Goal: Task Accomplishment & Management: Manage account settings

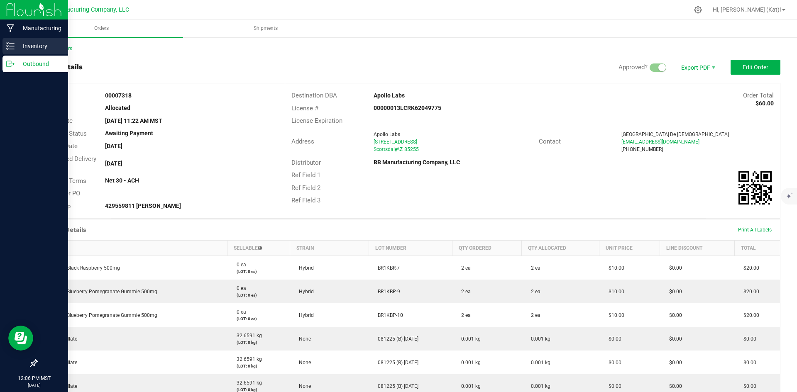
click at [30, 49] on p "Inventory" at bounding box center [40, 46] width 50 height 10
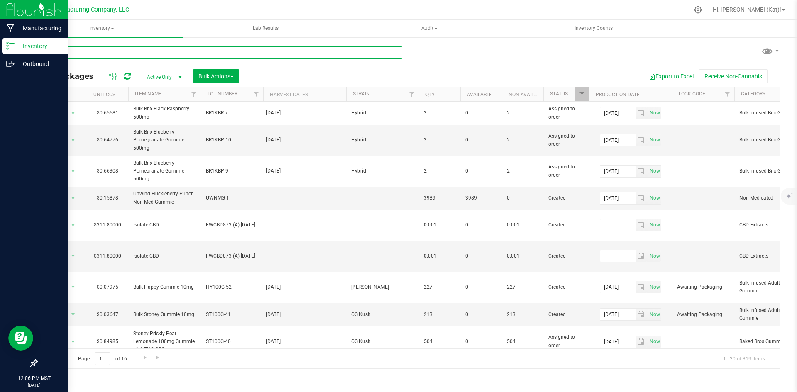
click at [219, 51] on input "text" at bounding box center [220, 52] width 366 height 12
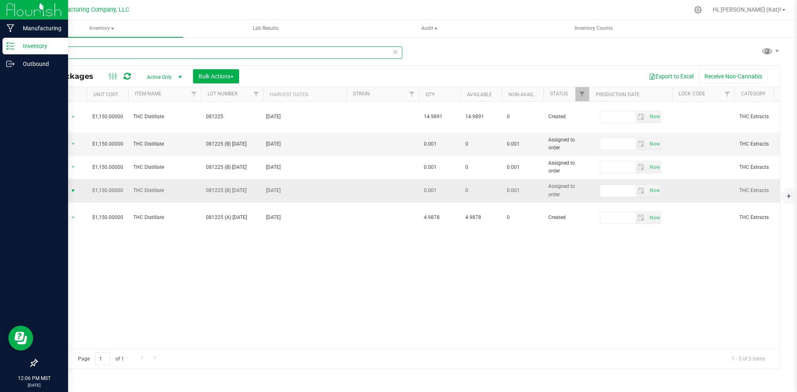
type input "081225"
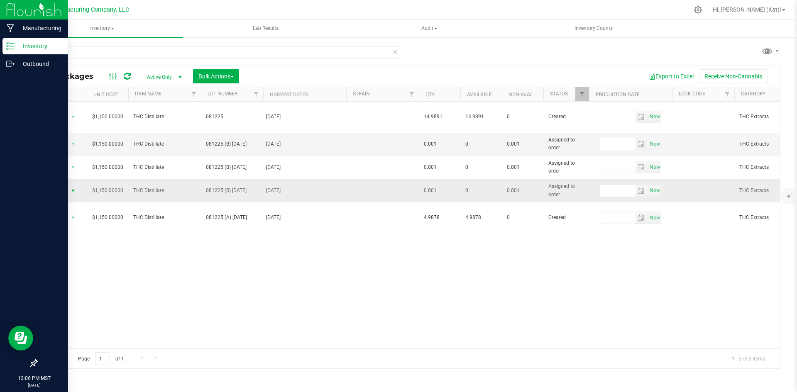
click at [70, 188] on span "select" at bounding box center [73, 191] width 7 height 7
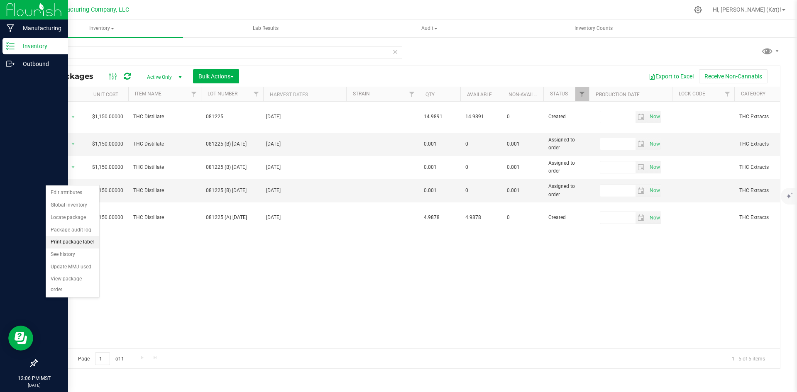
click at [81, 244] on li "Print package label" at bounding box center [73, 242] width 54 height 12
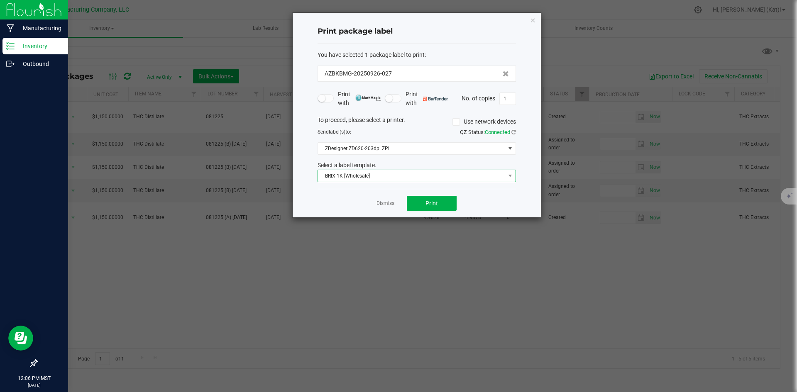
click at [372, 174] on span "BRIX 1K [Wholesale]" at bounding box center [411, 176] width 187 height 12
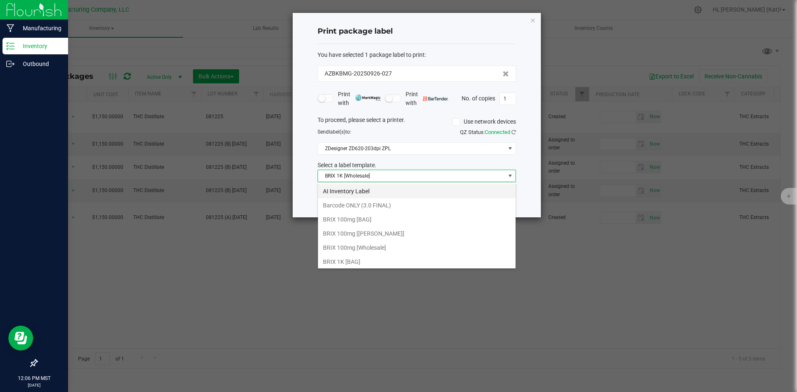
click at [369, 194] on li "AI Inventory Label" at bounding box center [417, 191] width 198 height 14
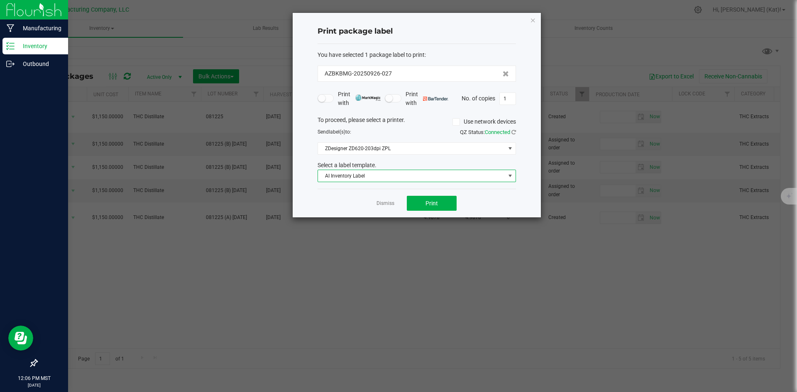
click at [443, 180] on span "AI Inventory Label" at bounding box center [411, 176] width 187 height 12
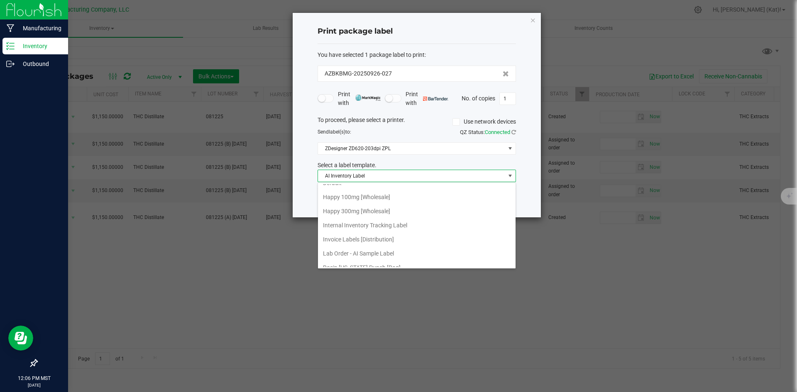
scroll to position [125, 0]
click at [401, 244] on li "Lab Order - AI Sample Label" at bounding box center [417, 250] width 198 height 14
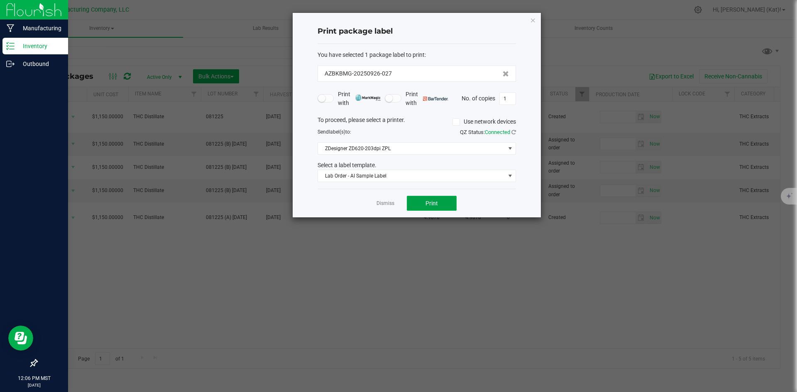
click at [427, 207] on button "Print" at bounding box center [432, 203] width 50 height 15
click at [447, 208] on button "Print" at bounding box center [432, 203] width 50 height 15
click at [446, 204] on button "Print" at bounding box center [432, 203] width 50 height 15
click at [534, 20] on icon "button" at bounding box center [533, 20] width 6 height 10
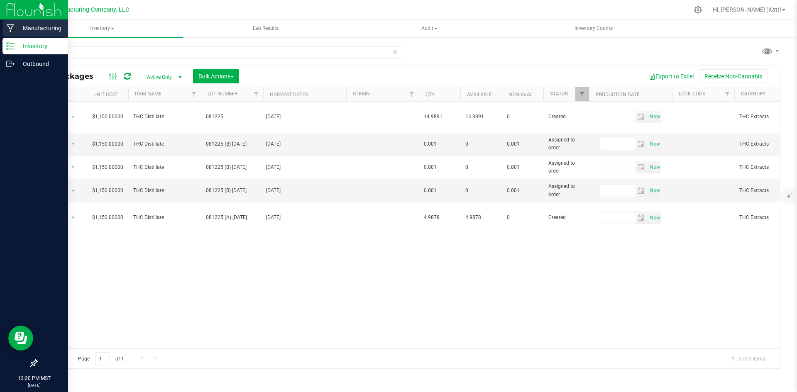
click at [33, 34] on div "Manufacturing" at bounding box center [35, 28] width 66 height 17
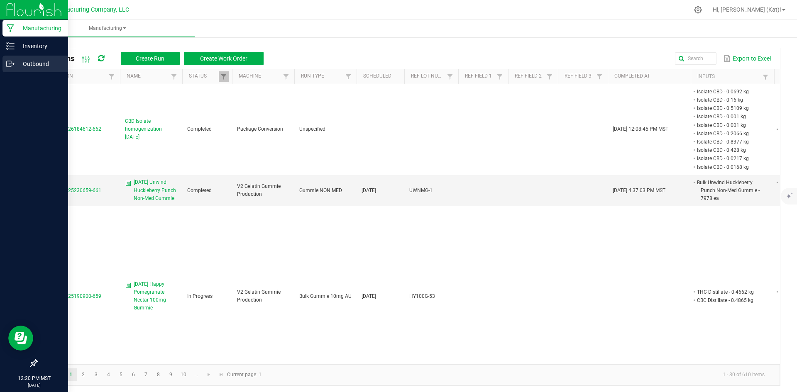
click at [14, 64] on icon at bounding box center [13, 63] width 1 height 1
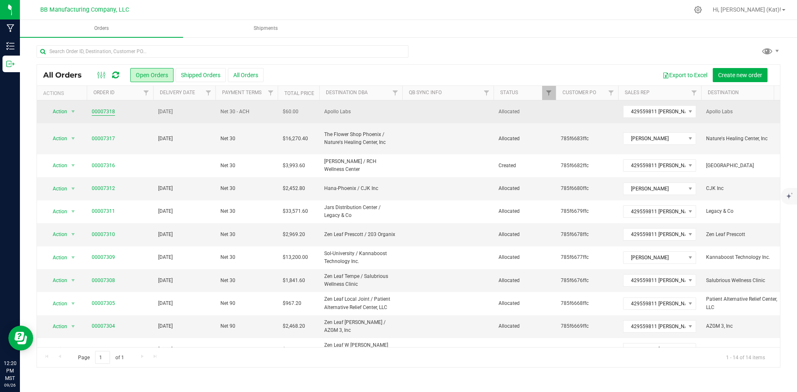
click at [99, 108] on link "00007318" at bounding box center [103, 112] width 23 height 8
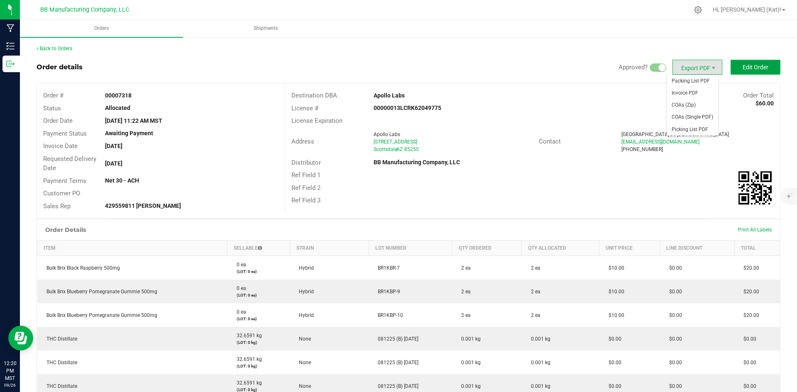
click at [734, 66] on button "Edit Order" at bounding box center [756, 67] width 50 height 15
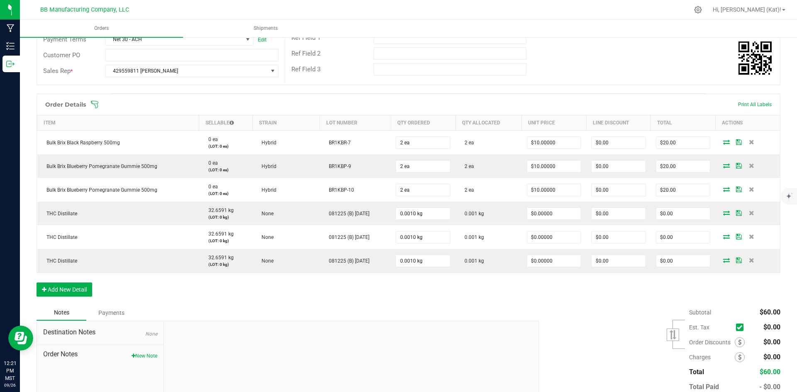
scroll to position [194, 0]
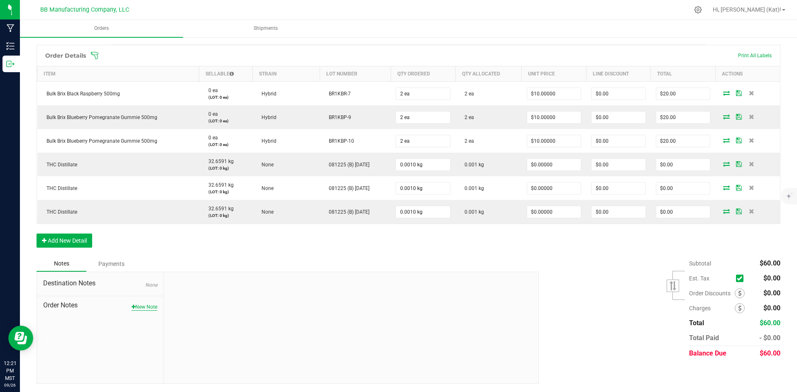
click at [148, 306] on button "New Note" at bounding box center [145, 306] width 26 height 7
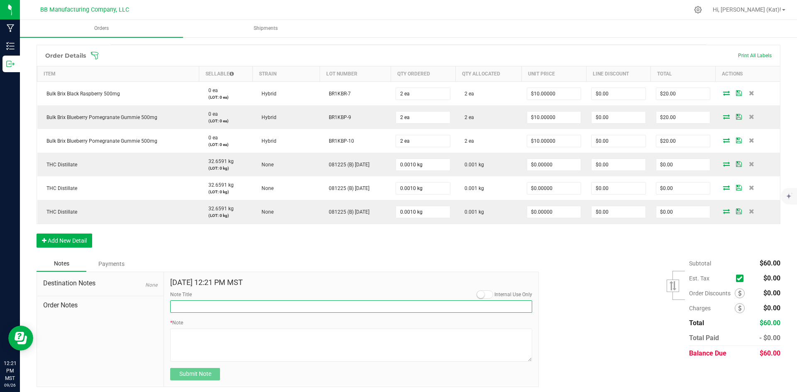
click at [220, 307] on input "Note Title" at bounding box center [351, 307] width 362 height 12
type input "Directions to Apollo Labs"
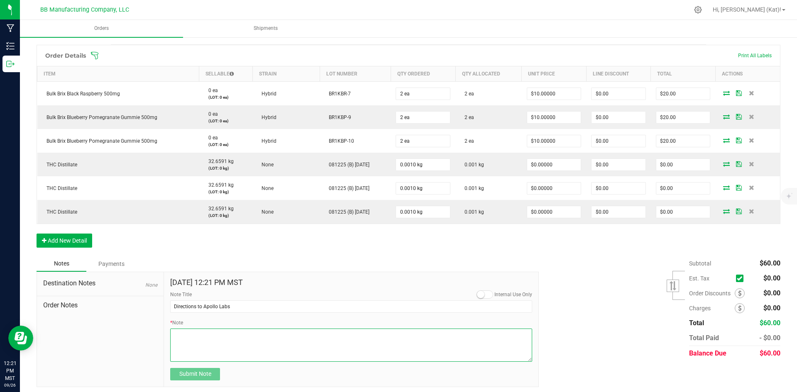
click at [224, 347] on textarea "* Note" at bounding box center [351, 345] width 362 height 33
paste textarea "Get on I-17 N from W [GEOGRAPHIC_DATA] Follow I-[GEOGRAPHIC_DATA] E to E [GEOGR…"
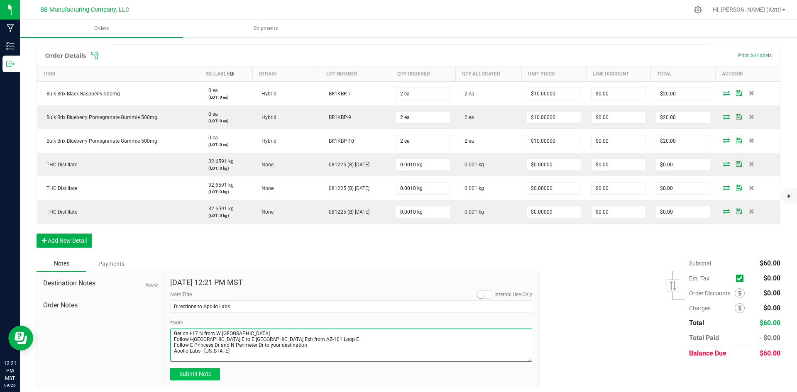
type textarea "Get on I-17 N from W [GEOGRAPHIC_DATA] Follow I-[GEOGRAPHIC_DATA] E to E [GEOGR…"
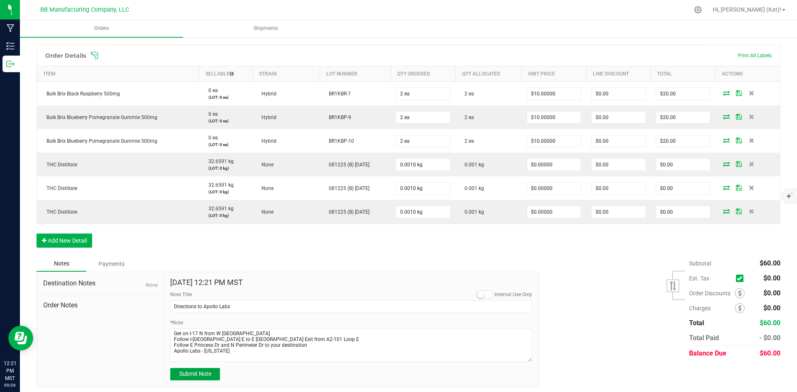
click at [205, 372] on span "Submit Note" at bounding box center [195, 374] width 32 height 7
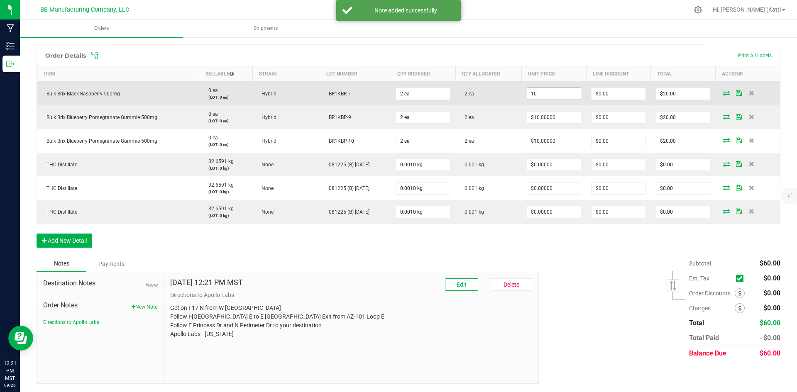
click at [545, 93] on input "10" at bounding box center [554, 94] width 54 height 12
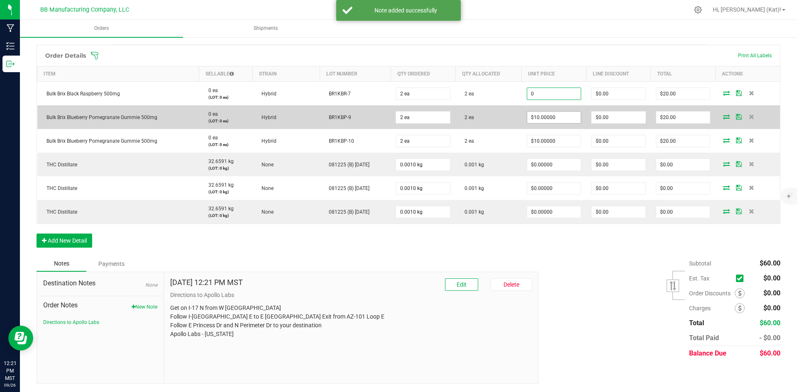
type input "$0.00000"
type input "$0.00"
click at [546, 115] on input "10" at bounding box center [554, 118] width 54 height 12
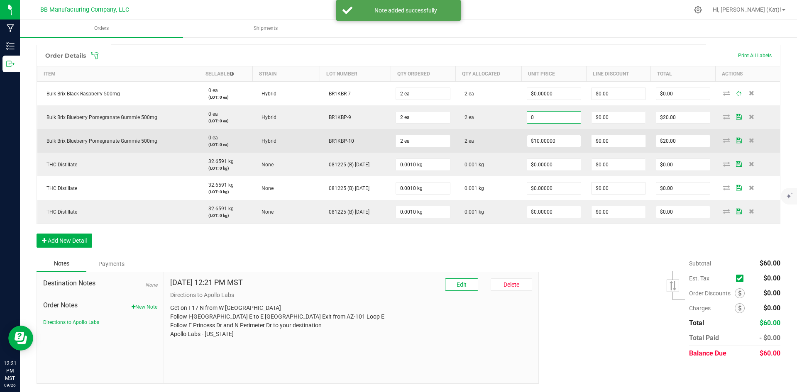
type input "$0.00000"
type input "$0.00"
click at [545, 141] on input "10" at bounding box center [554, 141] width 54 height 12
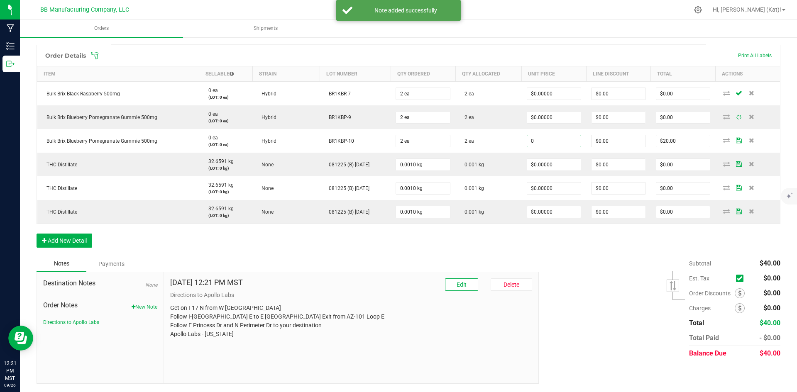
type input "$0.00000"
type input "$0.00"
click at [555, 250] on div "Order Details Print All Labels Item Sellable Strain Lot Number Qty Ordered Qty …" at bounding box center [409, 150] width 744 height 211
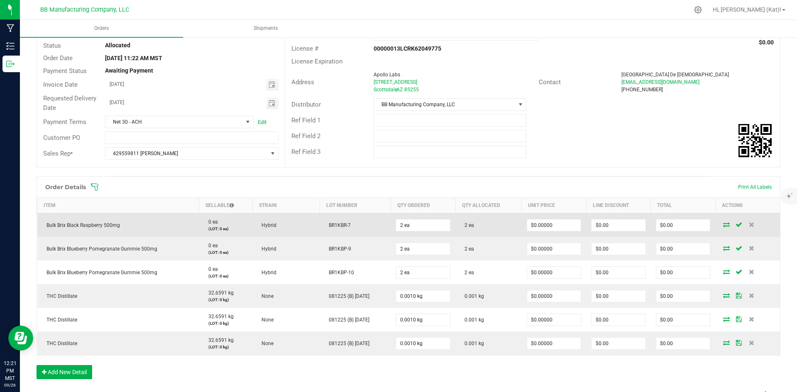
scroll to position [0, 0]
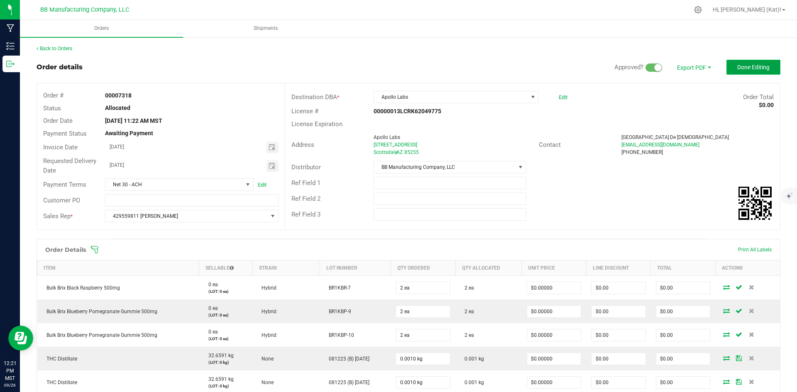
click at [766, 61] on button "Done Editing" at bounding box center [753, 67] width 54 height 15
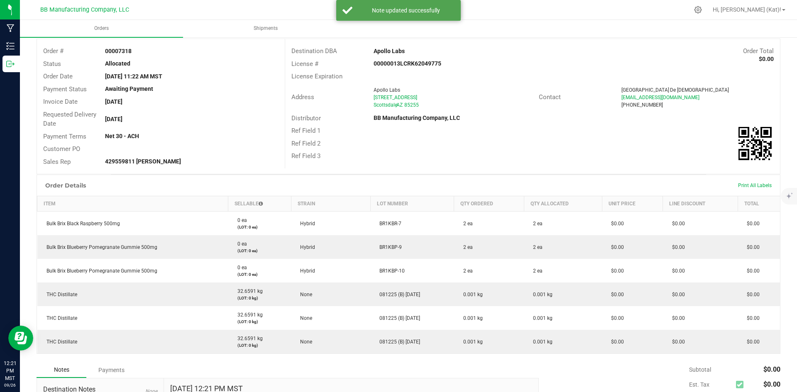
scroll to position [83, 0]
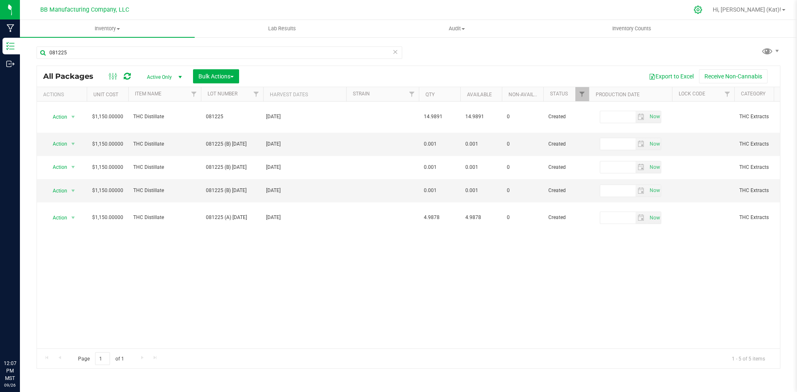
click at [709, 7] on div at bounding box center [698, 10] width 21 height 18
click at [702, 9] on icon at bounding box center [698, 10] width 8 height 8
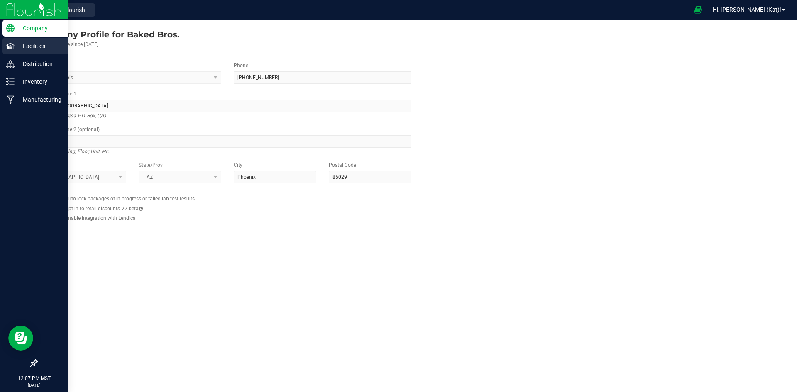
click at [31, 42] on p "Facilities" at bounding box center [40, 46] width 50 height 10
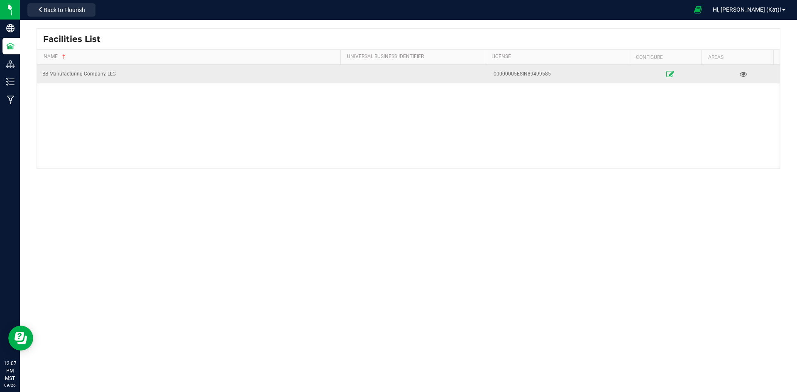
click at [667, 74] on icon at bounding box center [671, 74] width 8 height 6
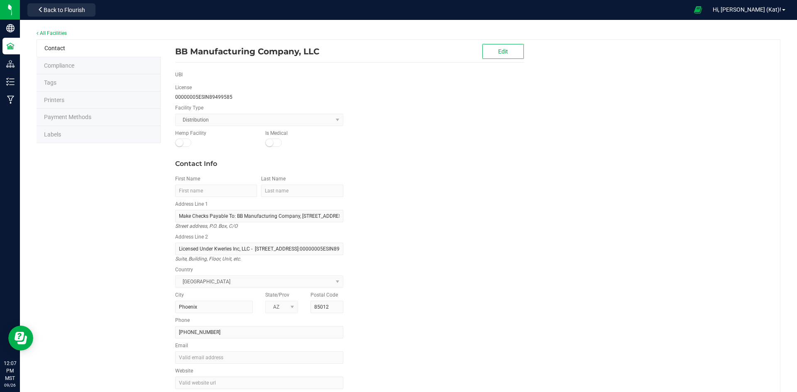
click at [95, 133] on li "Labels" at bounding box center [99, 134] width 124 height 17
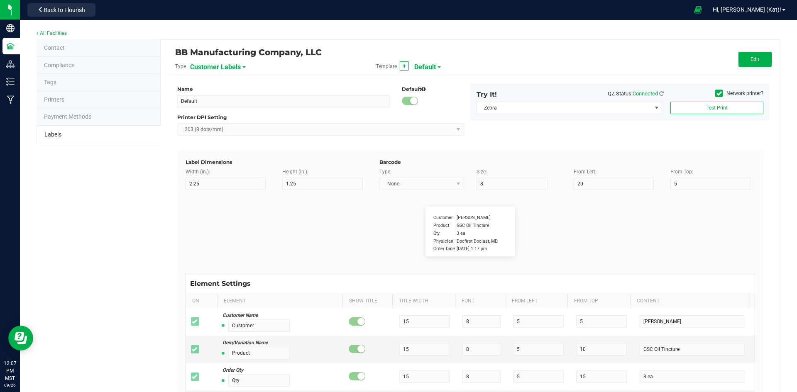
click at [238, 71] on span "Customer Labels" at bounding box center [215, 67] width 51 height 14
click at [242, 115] on li "Package Labels" at bounding box center [230, 116] width 82 height 15
type input "Happy 100mg [Wholesale]"
type input "2"
type input "9"
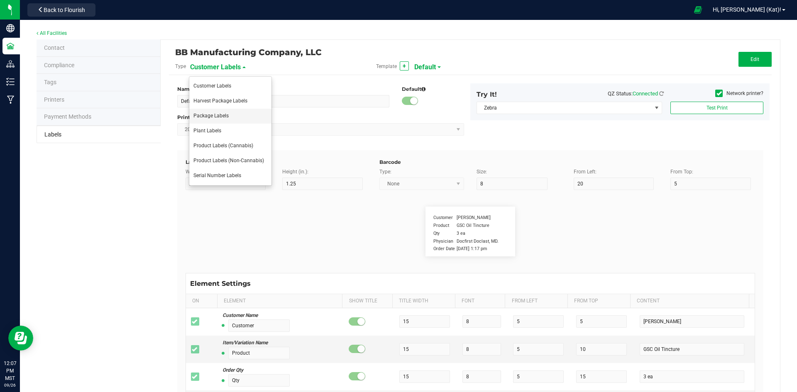
type input "18"
type input "48.5"
type input "Name:"
type input "6"
type input "5.1"
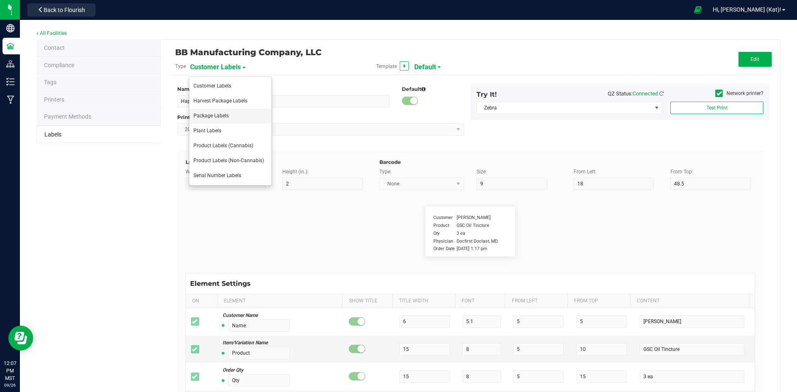
type input "1"
type input "4"
type input "Gelato Pen"
type input "Batch ID:"
type input "19"
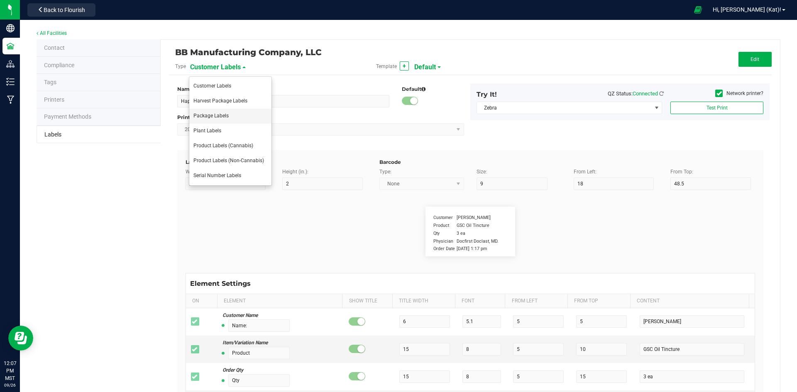
type input "11.5"
type input "2"
type input "8.25"
type input "LOT918234"
type input "MMJ Used:"
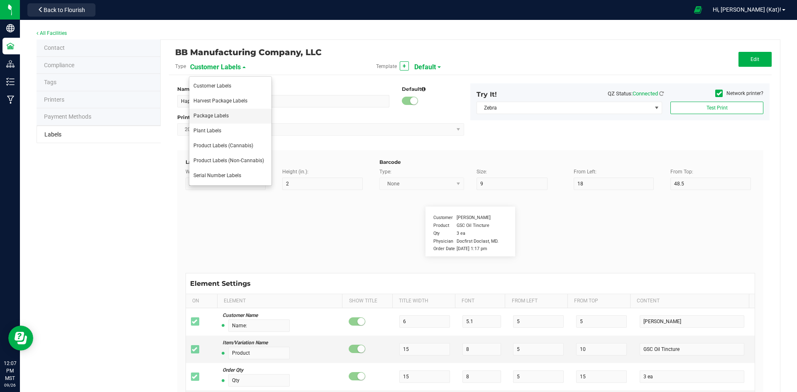
type input "19"
type input "2"
type input "23"
type input "25.73 g"
type input "AI Lot:"
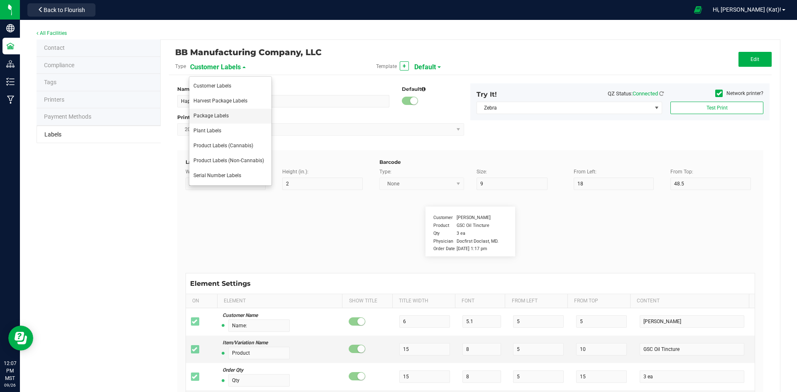
type input "19"
type input "2"
type input "14"
type input "Ref Field 3 Value"
type input "Form:"
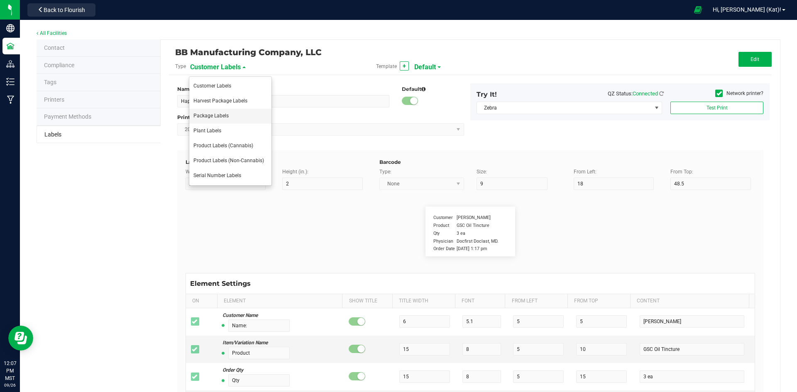
type input "19"
type input "2"
type input "29"
type input "Edible"
type input "Expiration Date:"
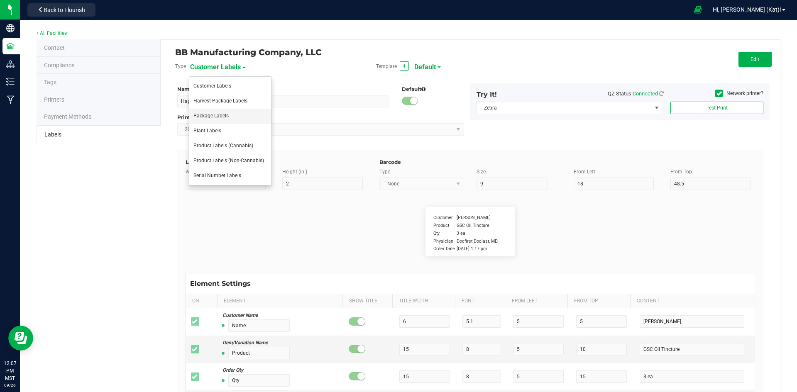
type input "27"
type input "7"
type input "2"
type input "35"
type input "4/20/2019 10:14pm"
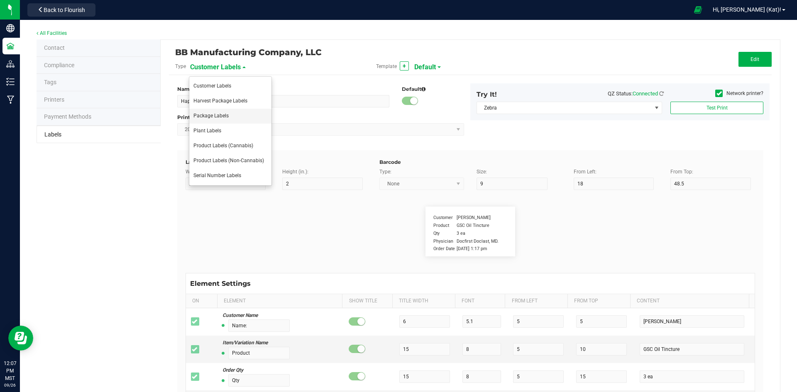
type input "Lic:"
type input "19"
type input "2"
type input "26"
type input "00000005ESIN89499585"
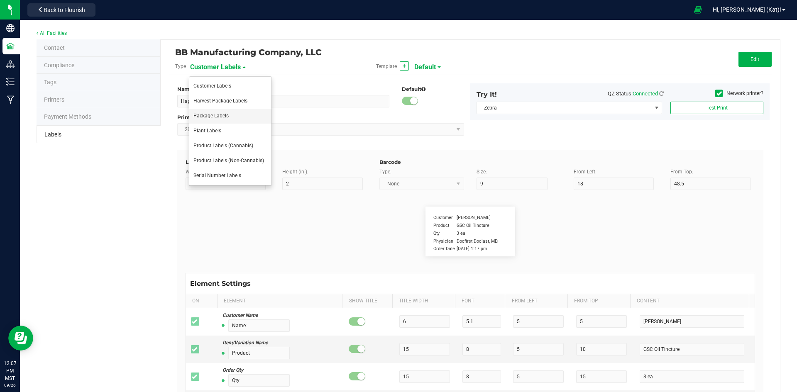
type input "Manufacture Date:"
type input "27"
type input "7"
type input "2"
type input "32"
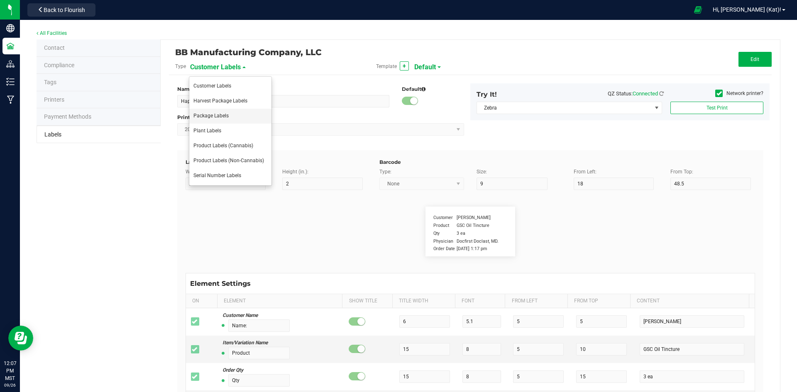
type input "4/20/2019 10:14pm"
type input "Strain:"
type input "19"
type input "2"
type input "11"
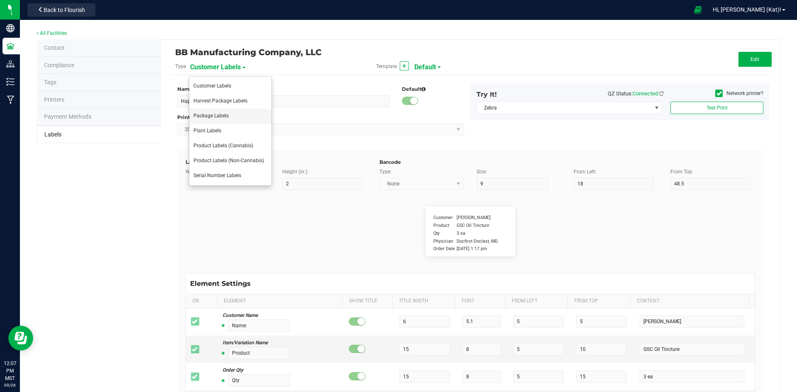
type input "Gelato"
type input "THCmg/Unit:"
type input "10.5"
type input "5.5"
type input "2"
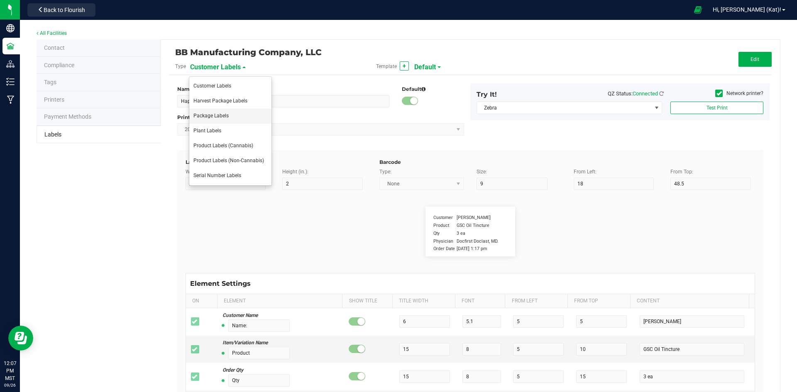
type input "41"
type input "100mg"
type input "CBDmg/Unit:"
type input "10.5"
type input "5.5"
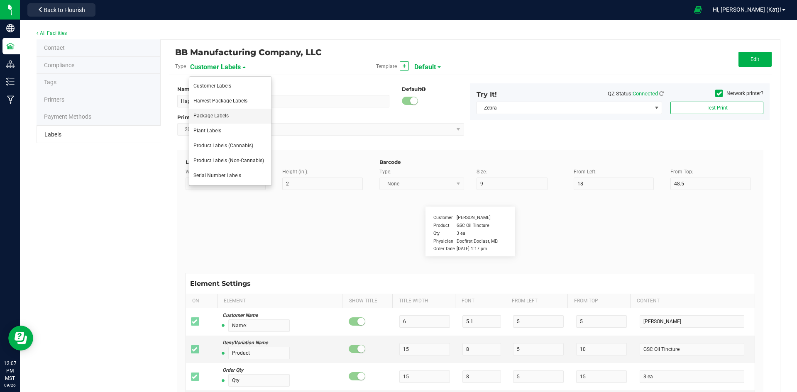
type input "19.5"
type input "41"
type input "100mg"
type input "CBCmg/Unit:"
type input "10.5"
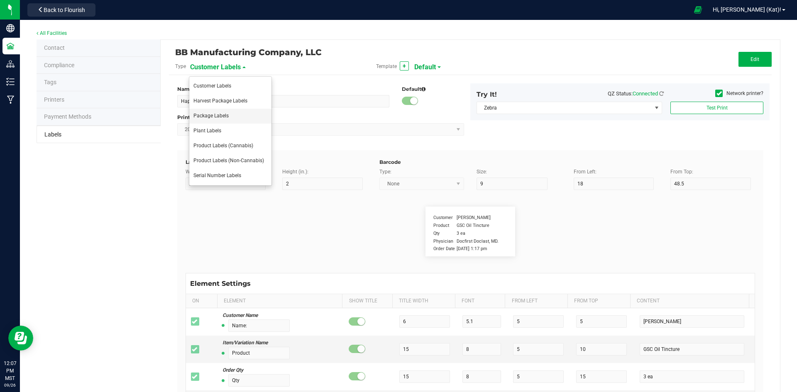
type input "5.5"
type input "36.5"
type input "41"
type input "100mg"
type input "Harvest Date:"
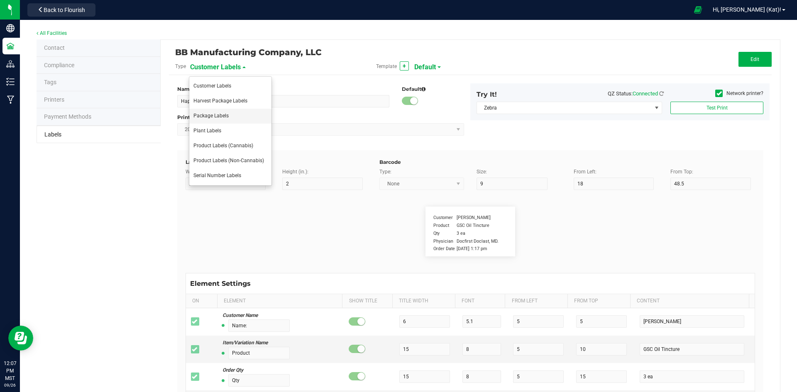
type input "27"
type input "7"
type input "2"
type input "38"
type input "4/20/2023 10:14pm"
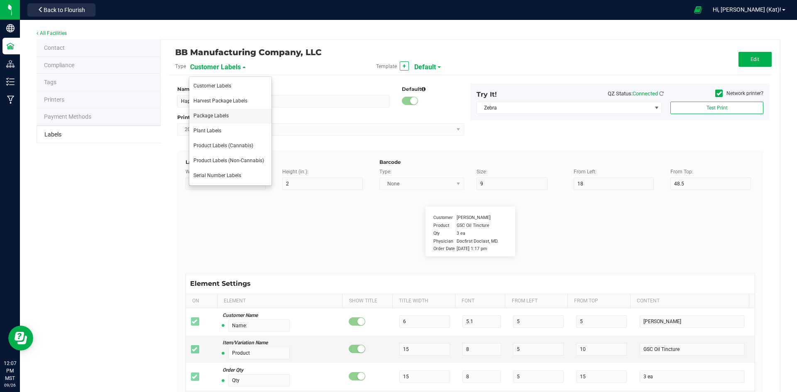
type input "Gross Weight:"
type input "19"
type input "2"
type input "17"
type input "Ref Field 1 Value"
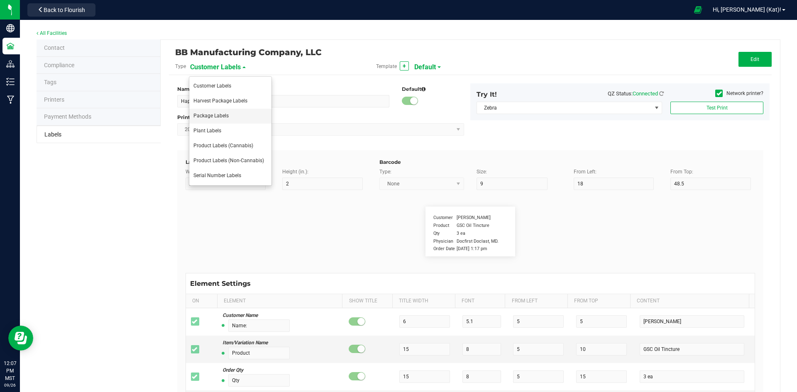
type input "Net Weight:"
type input "19"
type input "2"
type input "20"
type input "Ref Field 2 Value"
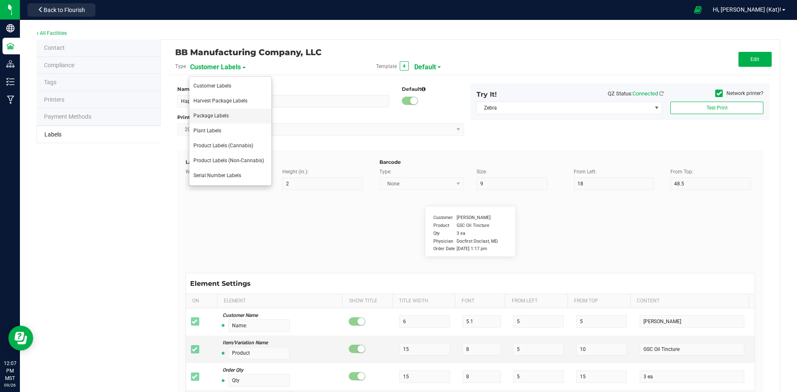
type input "Package ID"
type input "25"
type input "10"
type input "5"
type input "CADMODS-20230420-096"
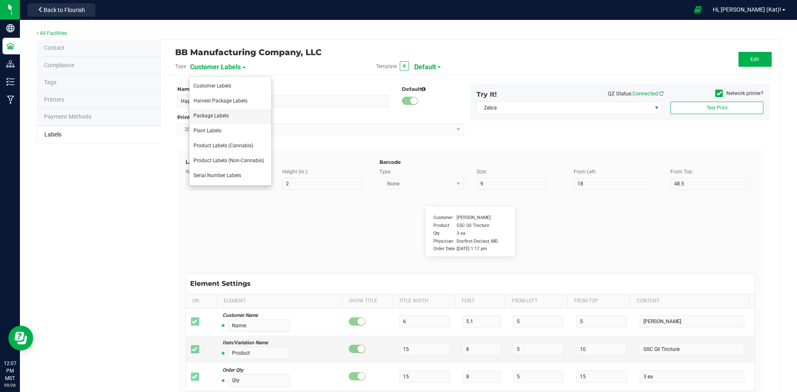
type input "Size"
type input "25"
type input "10"
type input "20"
type input "44 ea"
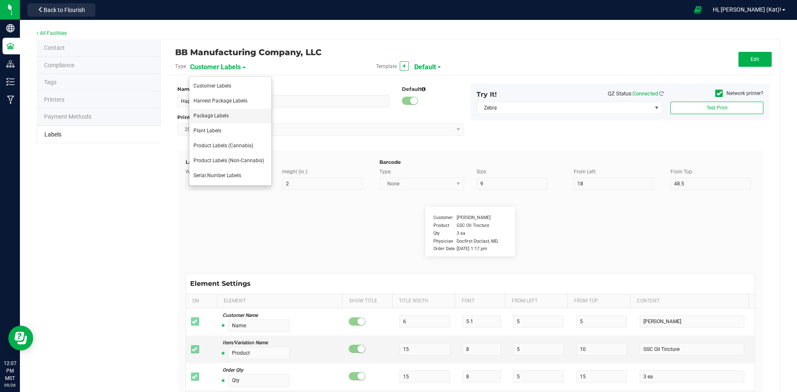
type input "SKU"
type input "25"
type input "10"
type input "42P017"
type input "Item Ref Field 1"
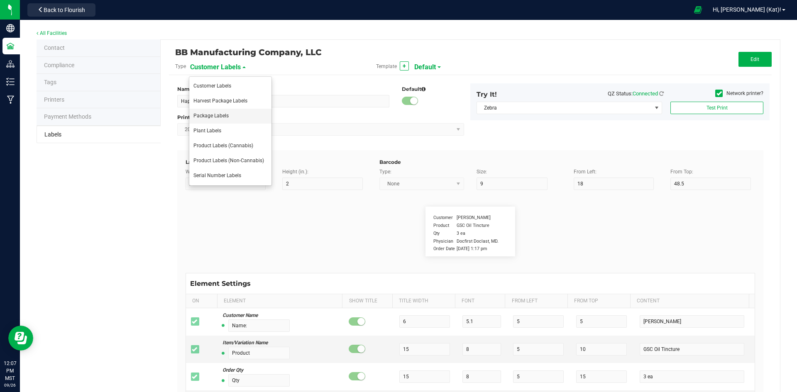
type input "25"
type input "10"
type input "35"
type input "Item Ref Field 1 Value"
type input "Item Ref Field 2"
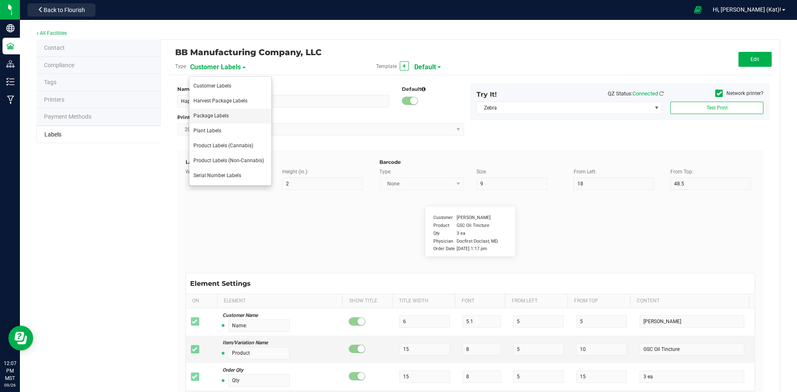
type input "25"
type input "10"
type input "35"
type input "Item Ref Field 2 Value"
type input "Item Ref Field 3"
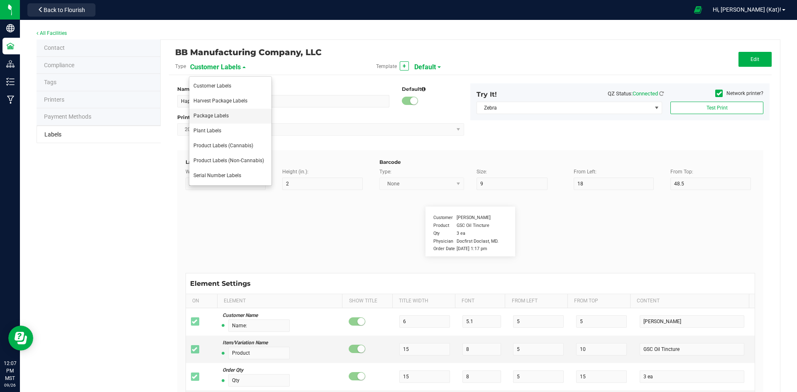
type input "25"
type input "10"
type input "35"
type input "Item Ref Field 3 Value"
type input "Item Ref Field 4"
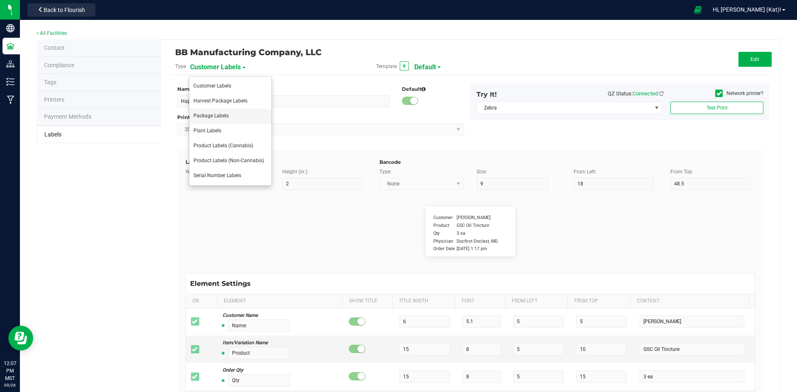
type input "25"
type input "10"
type input "35"
type input "Item Ref Field 4 Value"
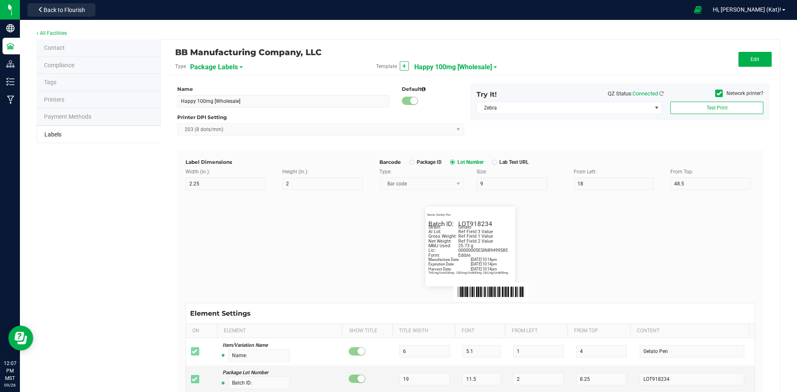
click at [467, 67] on span "Happy 100mg [Wholesale]" at bounding box center [453, 67] width 78 height 14
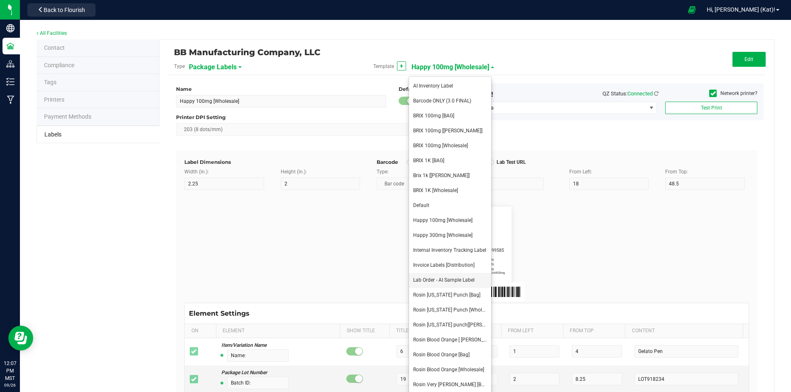
click at [463, 280] on span "Lab Order - AI Sample Label" at bounding box center [443, 280] width 61 height 6
type input "Lab Order - AI Sample Label"
type input "11"
type input "10"
type input "48"
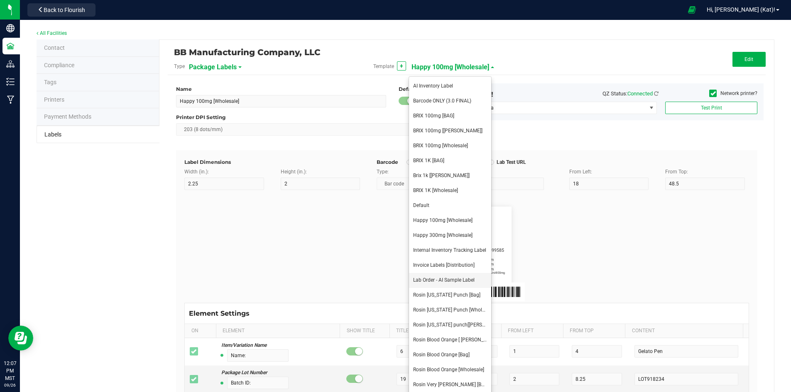
type input "5.5"
type input "2"
type input "4.5"
type input "13"
type input "8.5"
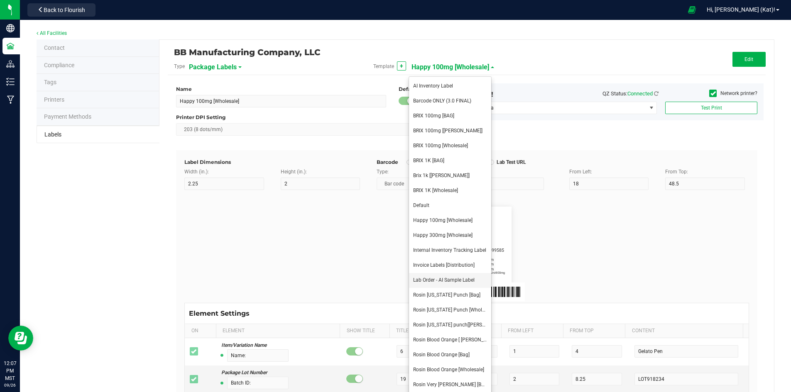
type input "9.5"
type input "Gross Weight:"
type input "23"
type input "10"
type input "15.5"
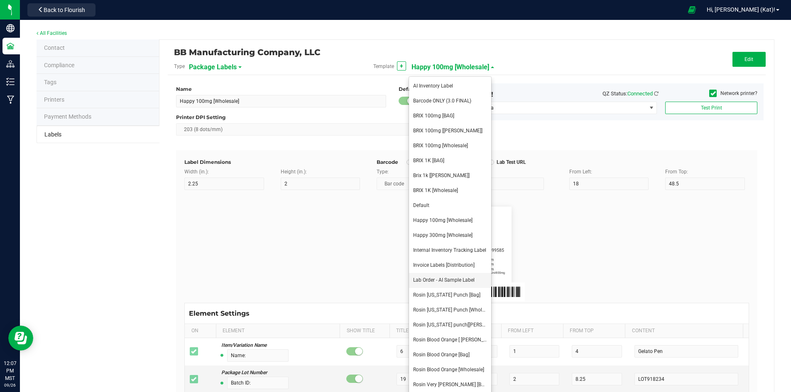
type input "10.0g"
type input "Form:"
type input "8.25"
type input "9"
type input "29.5"
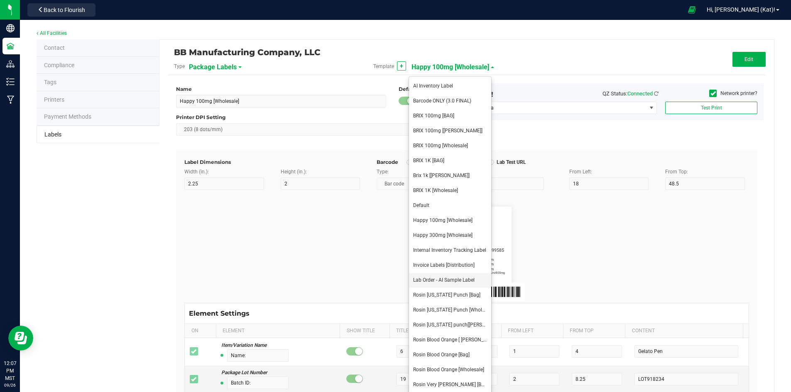
type input "Distillate / Isolate / Live Hash Rosin"
type input "Lic:"
type input "7"
type input "10"
type input "36.5"
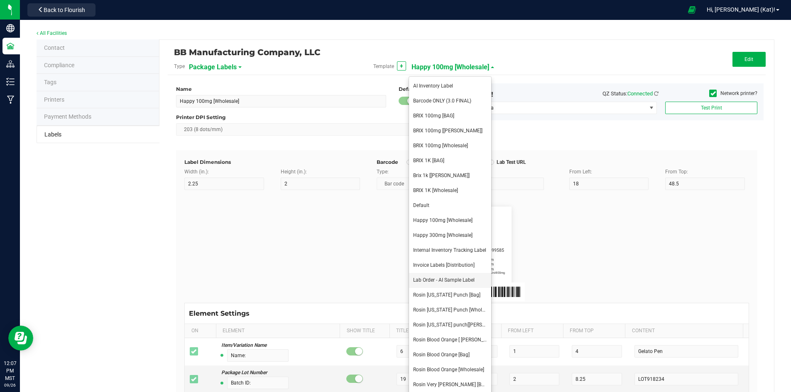
type input "00000005ESIN89499585"
type input "Strain:"
type input "11"
type input "10"
type input "22.5"
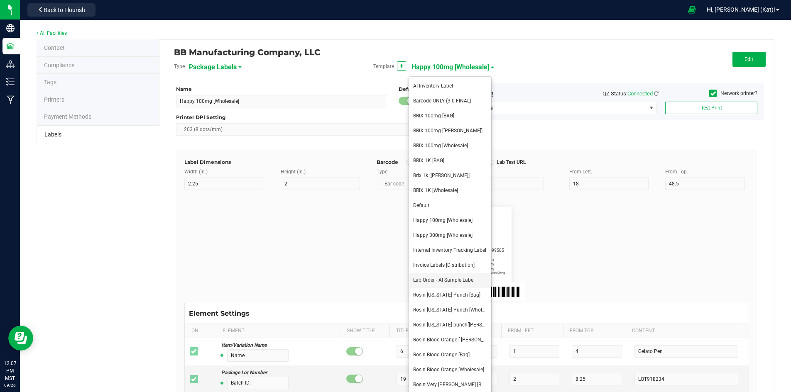
type input "N/A"
type input "Package ID"
type input "25"
type input "10"
type input "5"
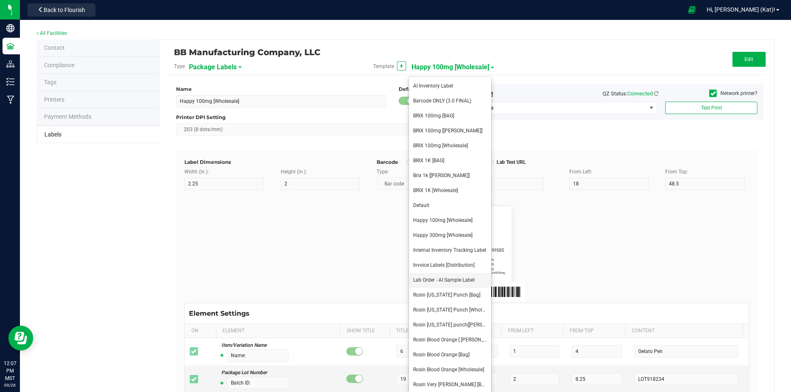
type input "5"
type input "CADMODS-20230420-096"
type input "Strain"
type input "25"
type input "10"
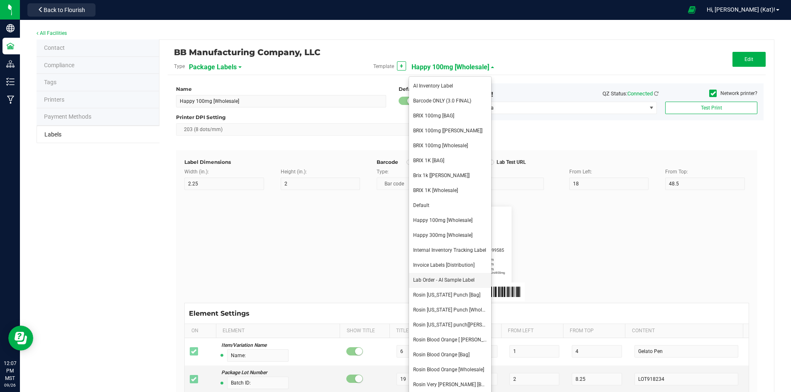
type input "5"
type input "15"
type input "Gelato"
type input "Size"
type input "25"
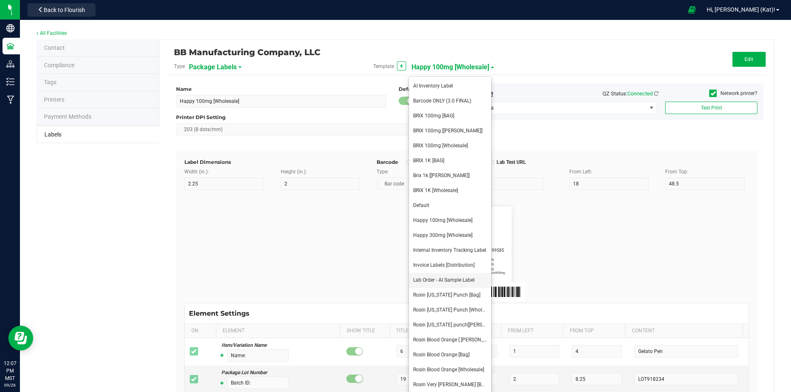
type input "10"
type input "5"
type input "20"
type input "44 ea"
type input "Package Date"
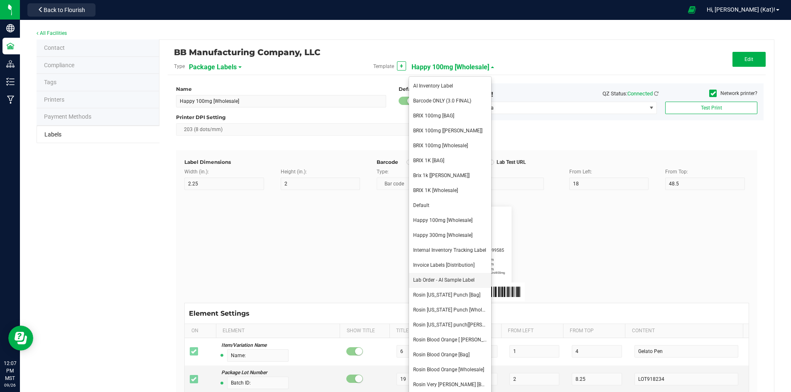
type input "25"
type input "10"
type input "5"
type input "25"
type input "4/20/2023 10:14pm"
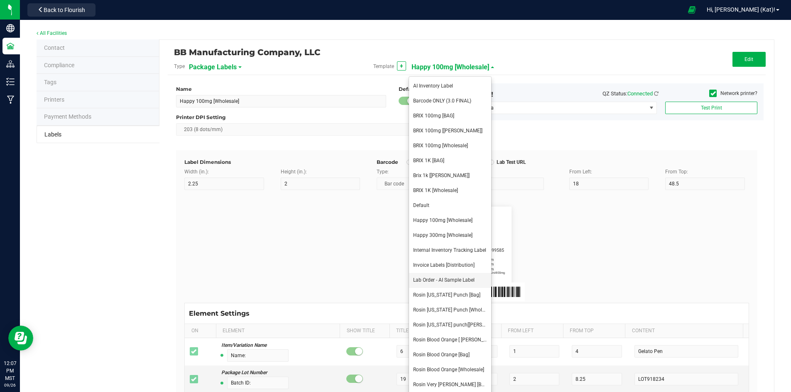
type input "SKU"
type input "25"
type input "10"
type input "5"
type input "30"
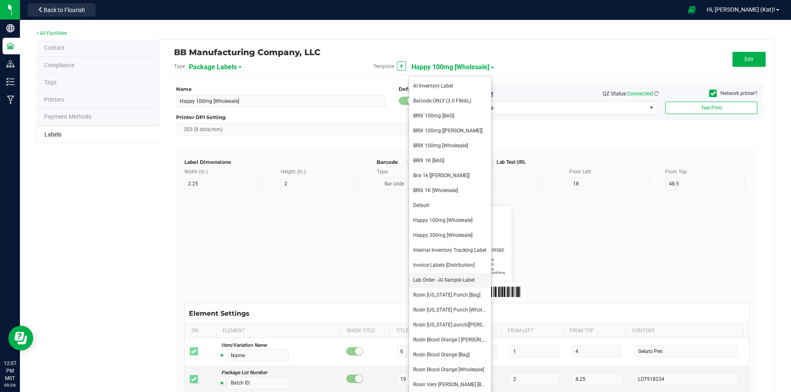
type input "42P017"
type input "Ref Field 1"
type input "25"
type input "10"
type input "5"
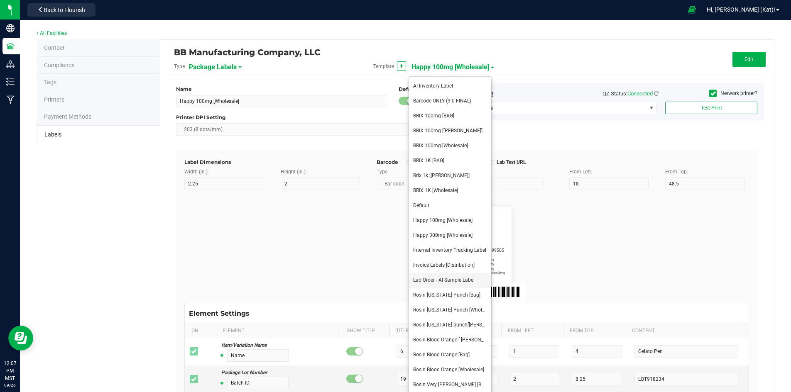
type input "35"
type input "Ref Field 1 Value"
type input "Ref Field 2"
type input "25"
type input "10"
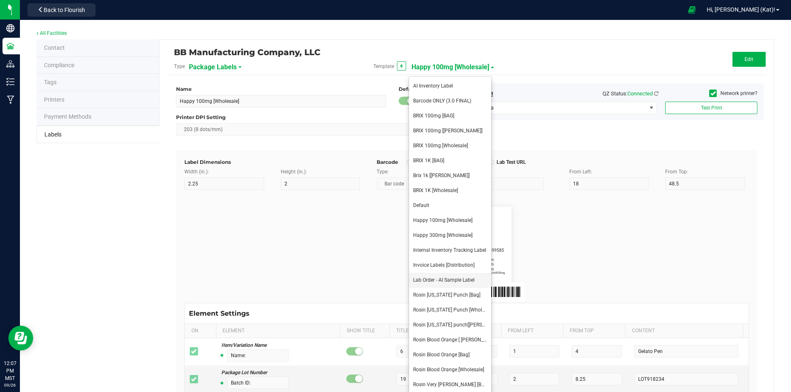
type input "5"
type input "35"
type input "Ref Field 2 Value"
type input "Ref Field 3"
type input "25"
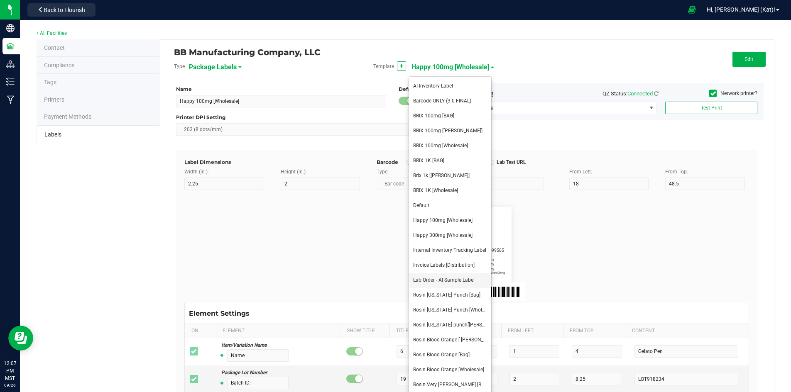
type input "10"
type input "5"
type input "35"
type input "Ref Field 3 Value"
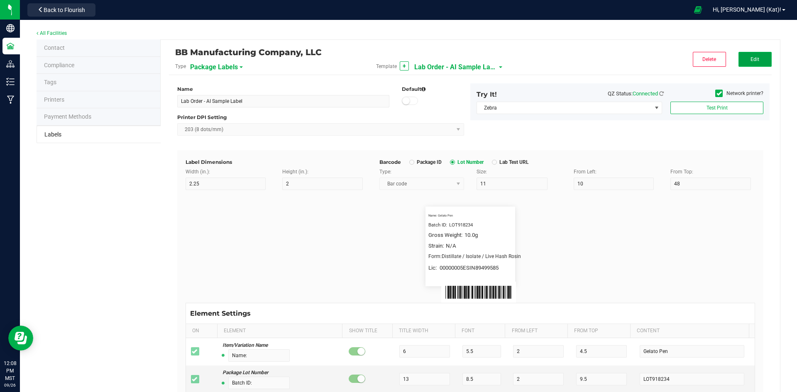
click at [756, 57] on button "Edit" at bounding box center [755, 59] width 33 height 15
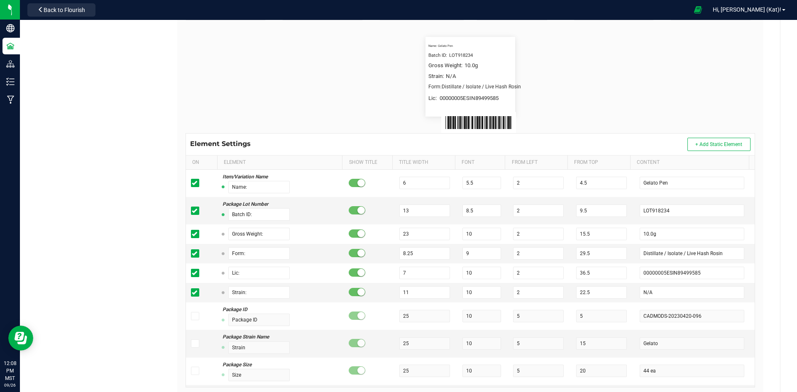
scroll to position [199, 0]
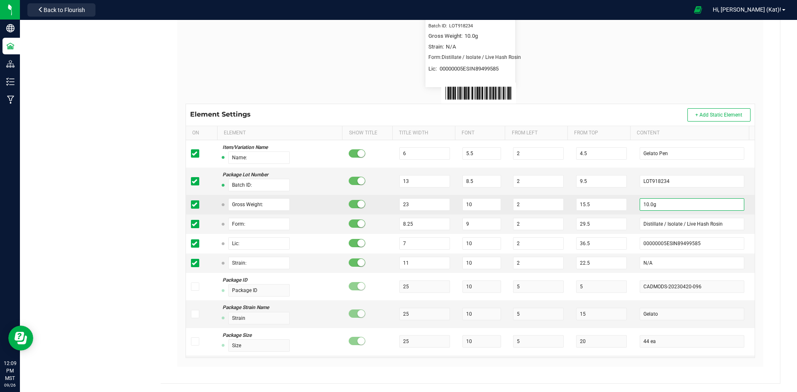
click at [640, 204] on input "10.0g" at bounding box center [692, 204] width 105 height 12
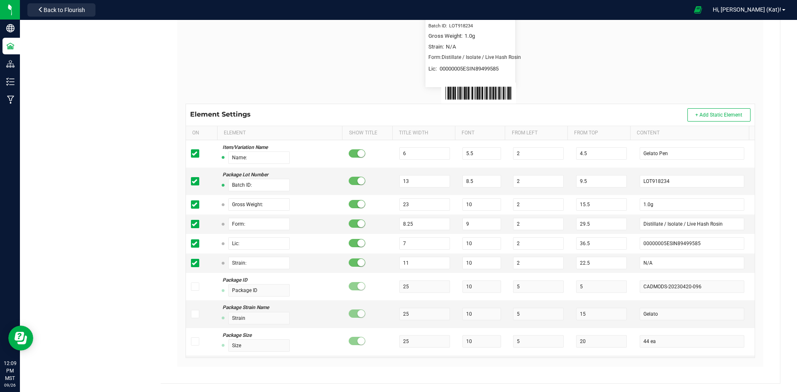
click at [768, 186] on div "BB Manufacturing Company, LLC Type Package Labels Template Lab Order - AI Sampl…" at bounding box center [470, 112] width 619 height 543
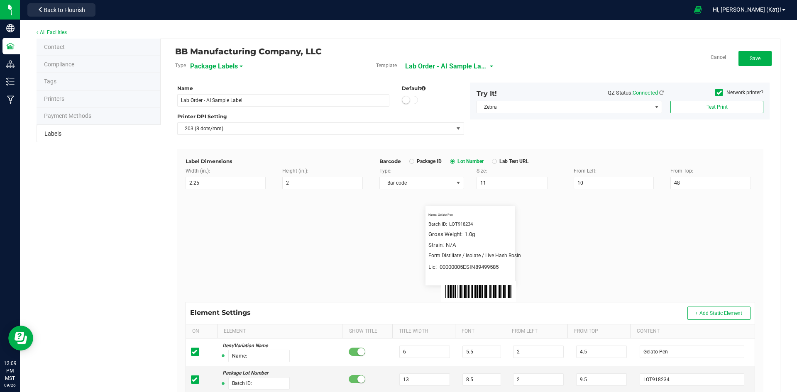
scroll to position [0, 0]
click at [757, 58] on button "Save" at bounding box center [755, 59] width 33 height 15
